Goal: Find specific page/section: Find specific page/section

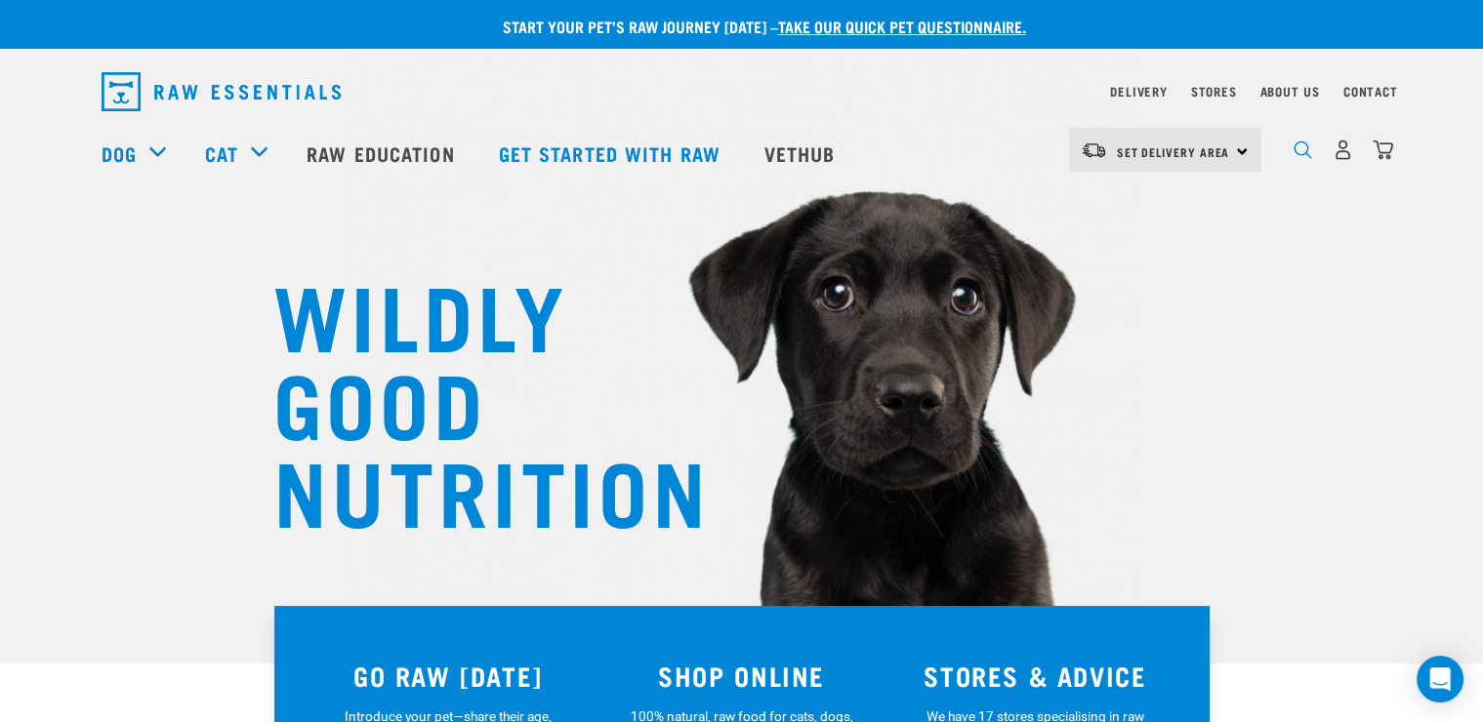
click at [1295, 153] on img "dropdown navigation" at bounding box center [1303, 150] width 19 height 19
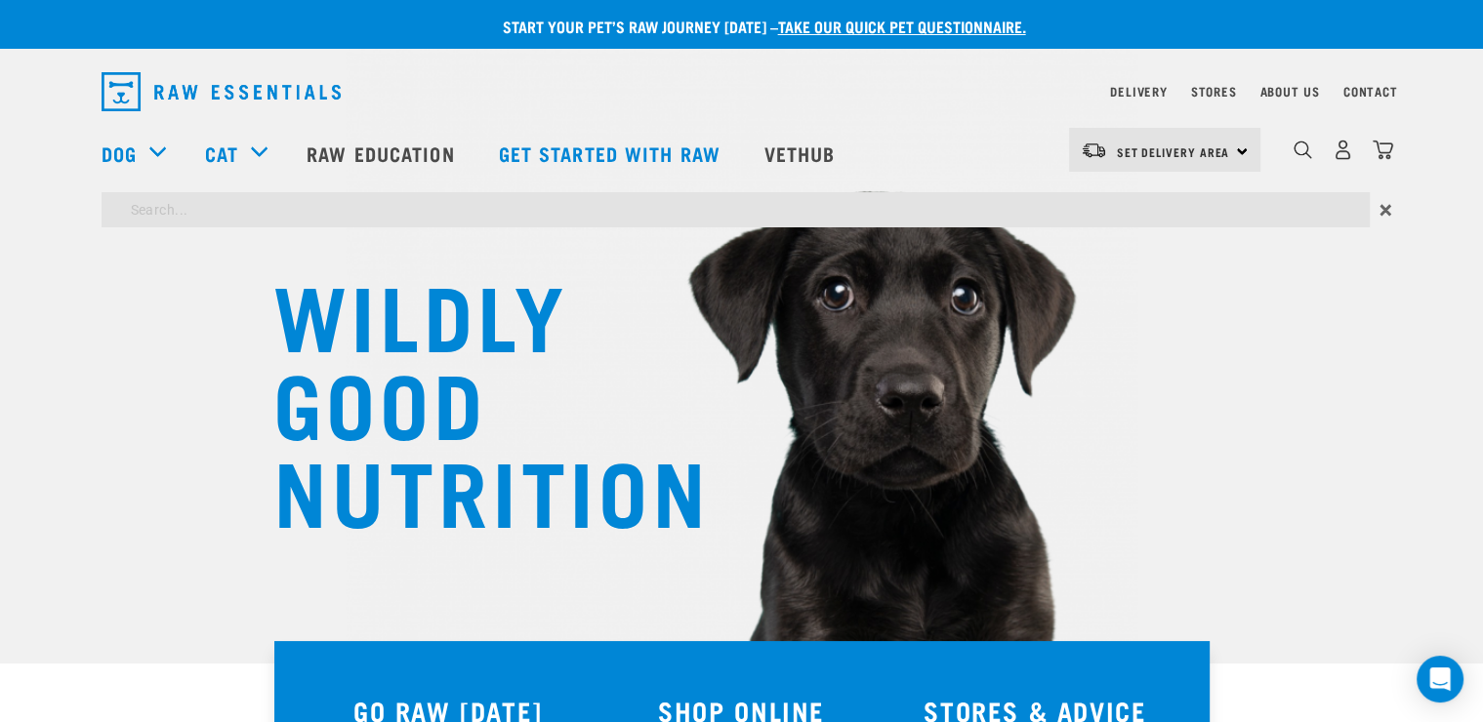
click at [637, 206] on input "search" at bounding box center [736, 209] width 1268 height 35
type input "Beef Mince"
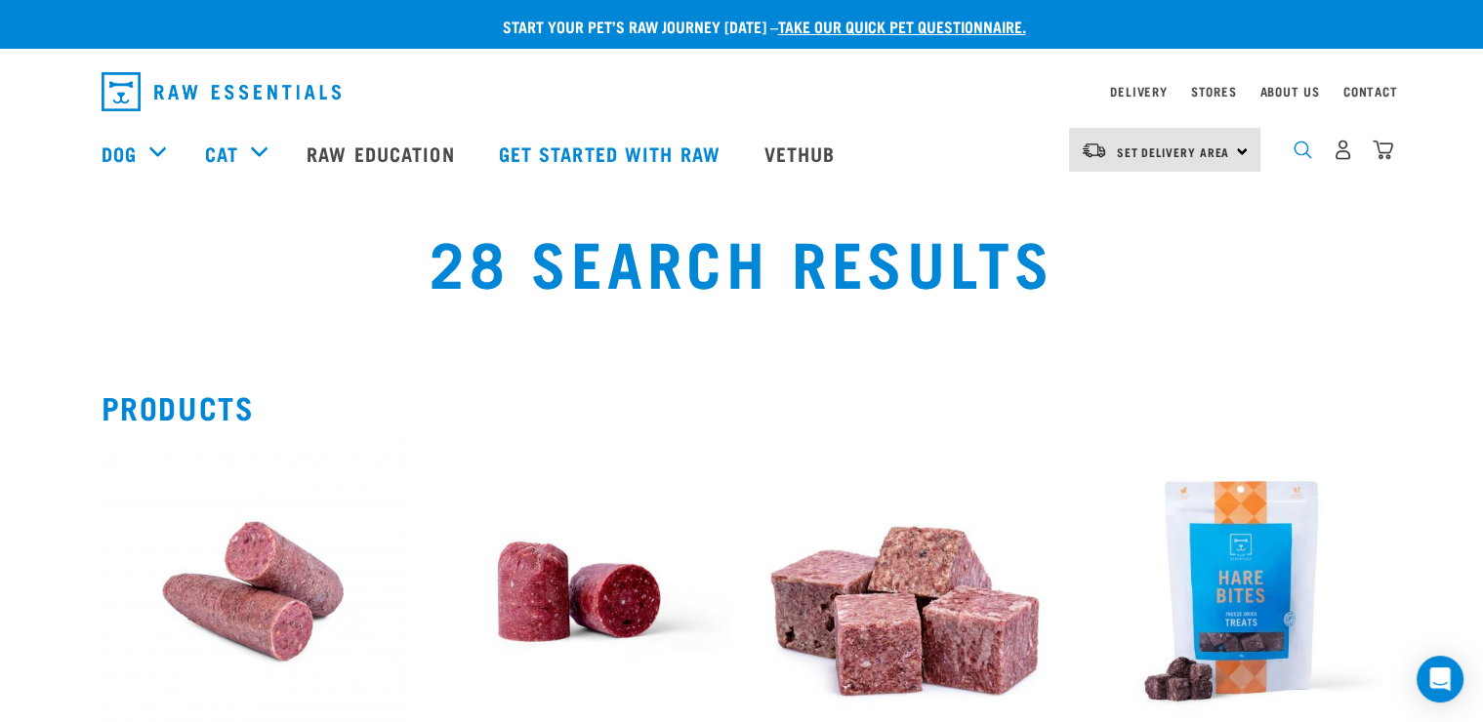
click at [1308, 154] on img "dropdown navigation" at bounding box center [1303, 150] width 19 height 19
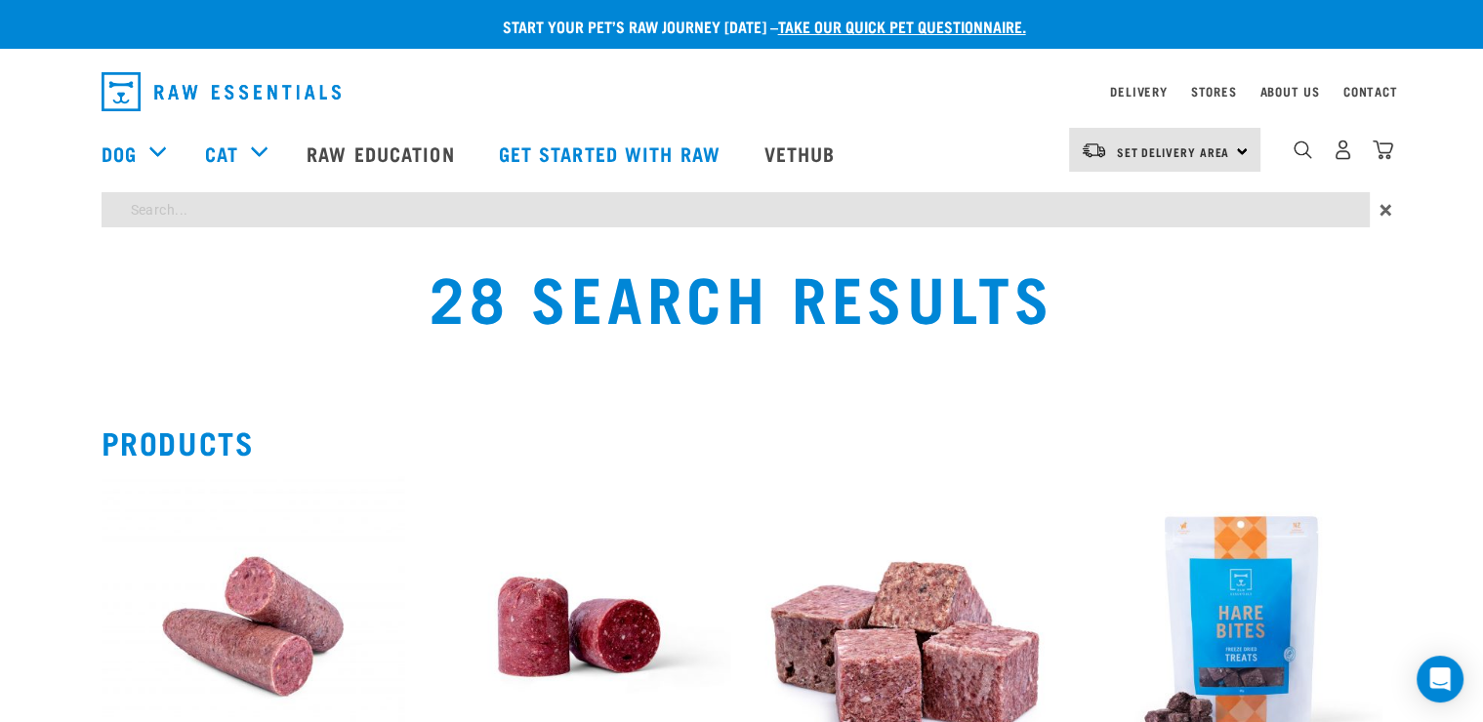
click at [215, 200] on input "search" at bounding box center [736, 209] width 1268 height 35
type input "Horse"
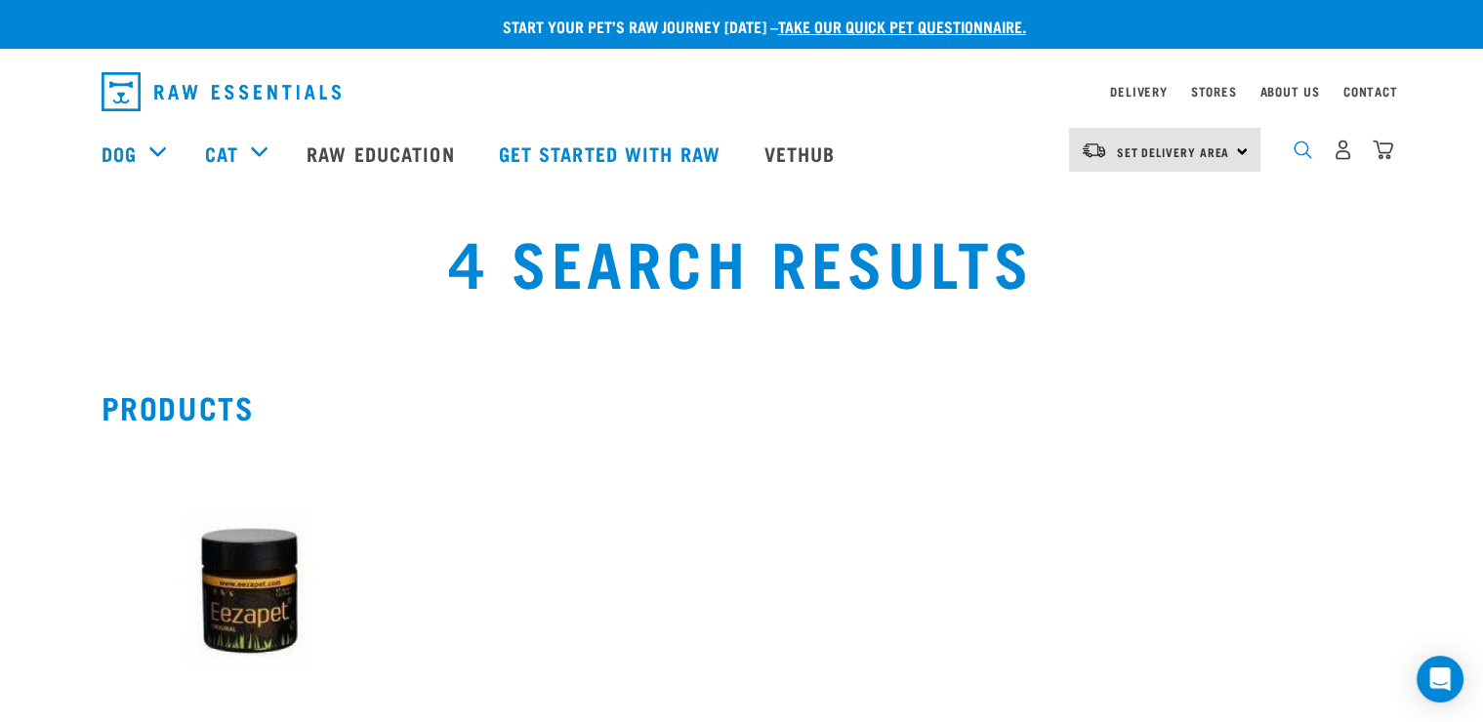
click at [1306, 159] on img "dropdown navigation" at bounding box center [1303, 150] width 19 height 19
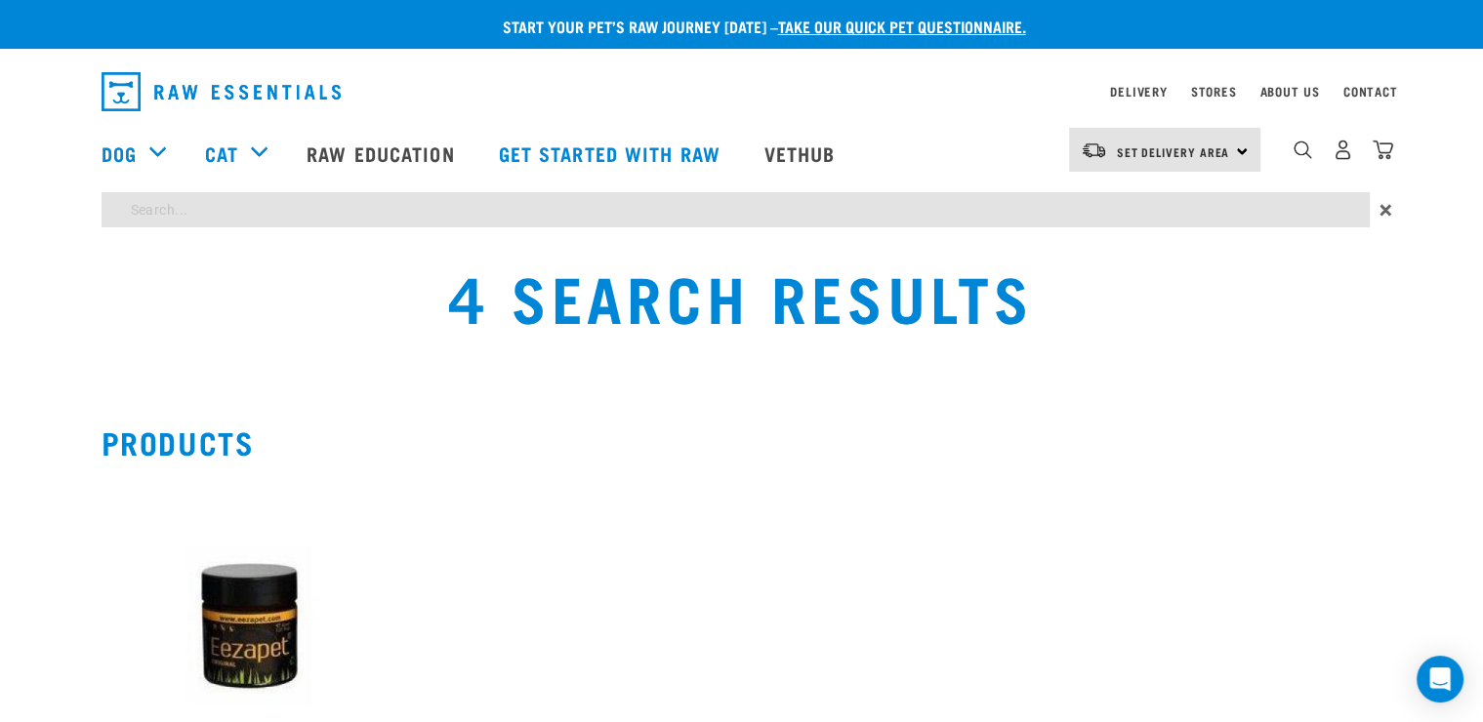
click at [632, 221] on input "search" at bounding box center [736, 209] width 1268 height 35
type input "Tripe"
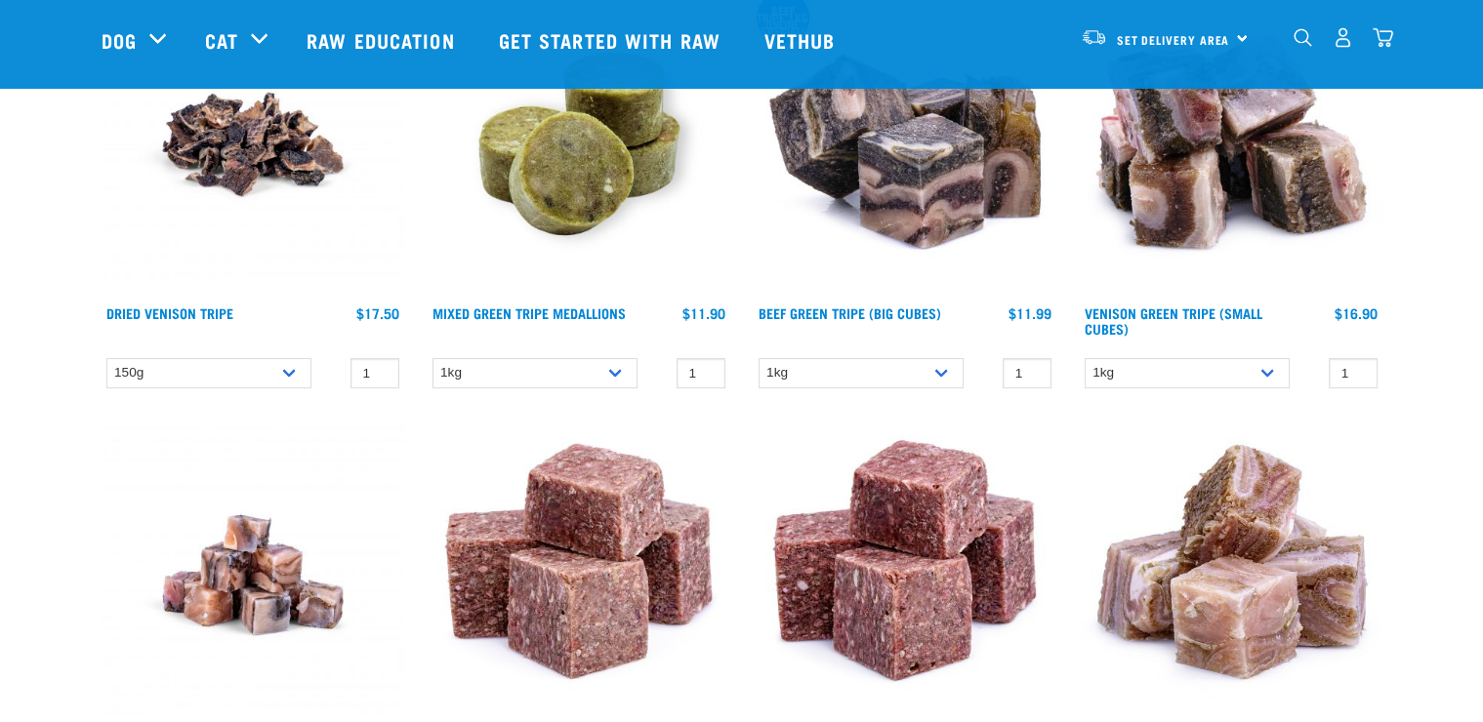
scroll to position [281, 0]
